Goal: Navigation & Orientation: Go to known website

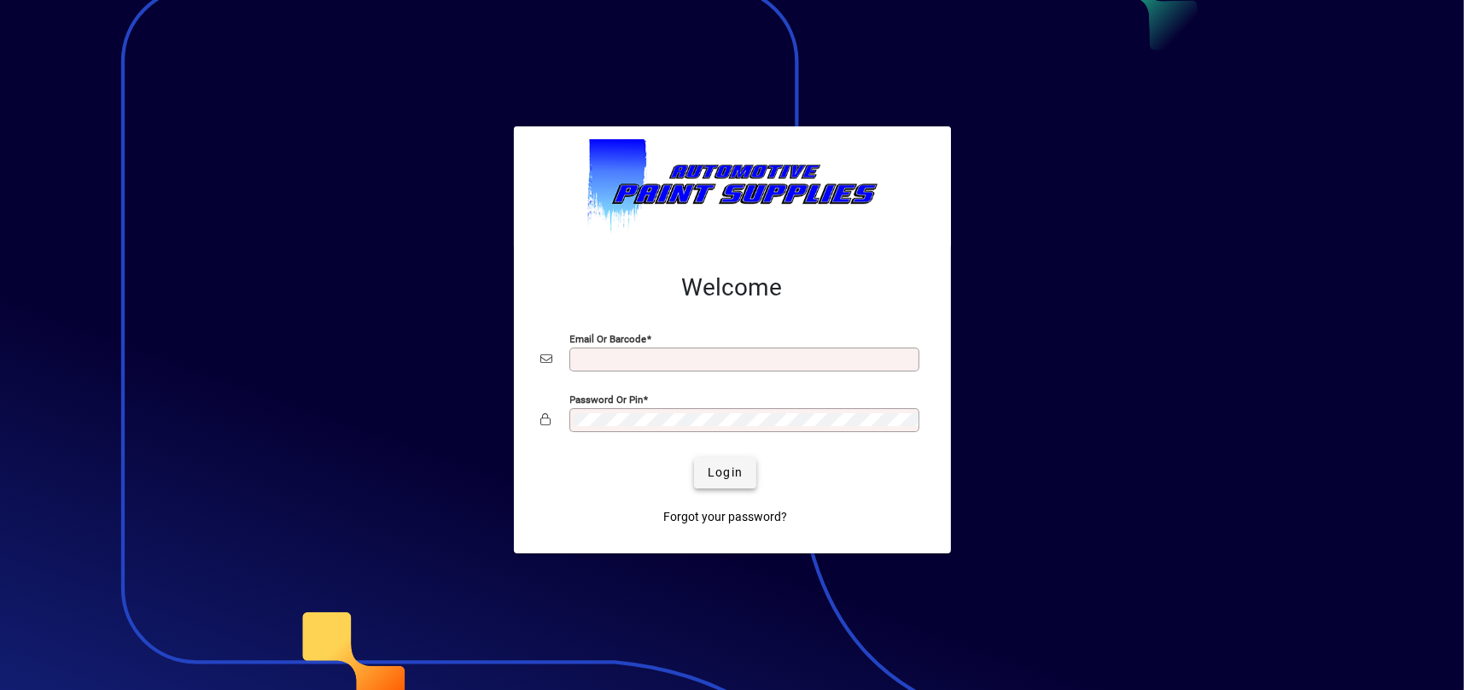
type input "**********"
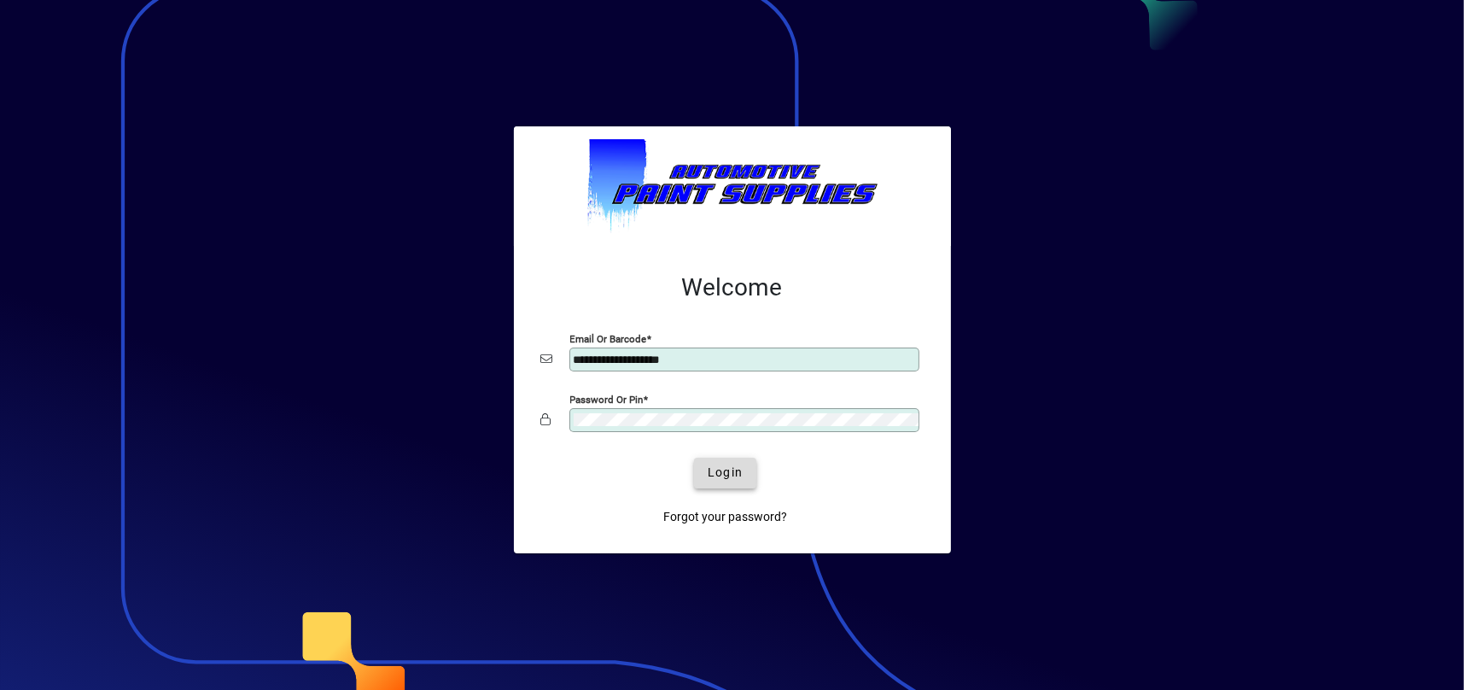
click at [719, 473] on span "Login" at bounding box center [724, 472] width 35 height 18
